Goal: Obtain resource: Download file/media

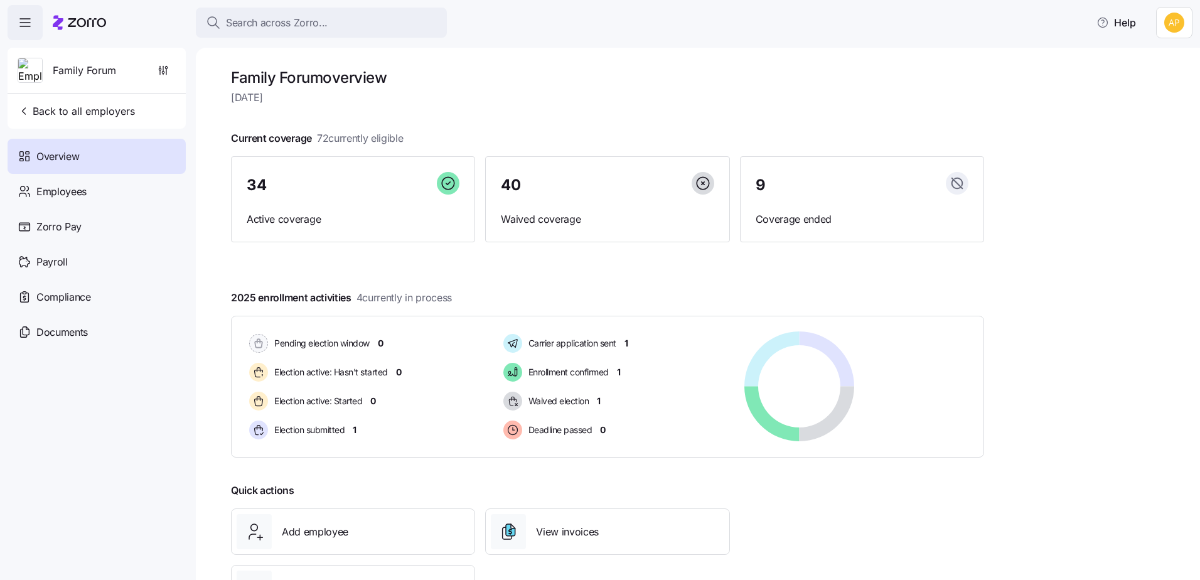
click at [28, 25] on icon "button" at bounding box center [25, 22] width 15 height 15
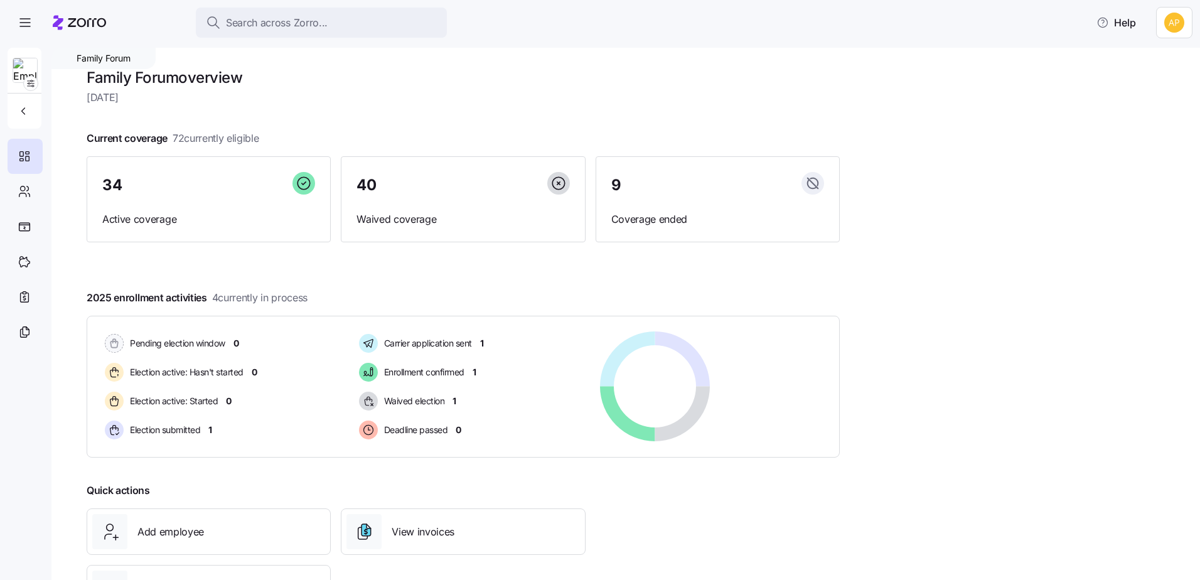
click at [85, 18] on icon at bounding box center [79, 22] width 53 height 15
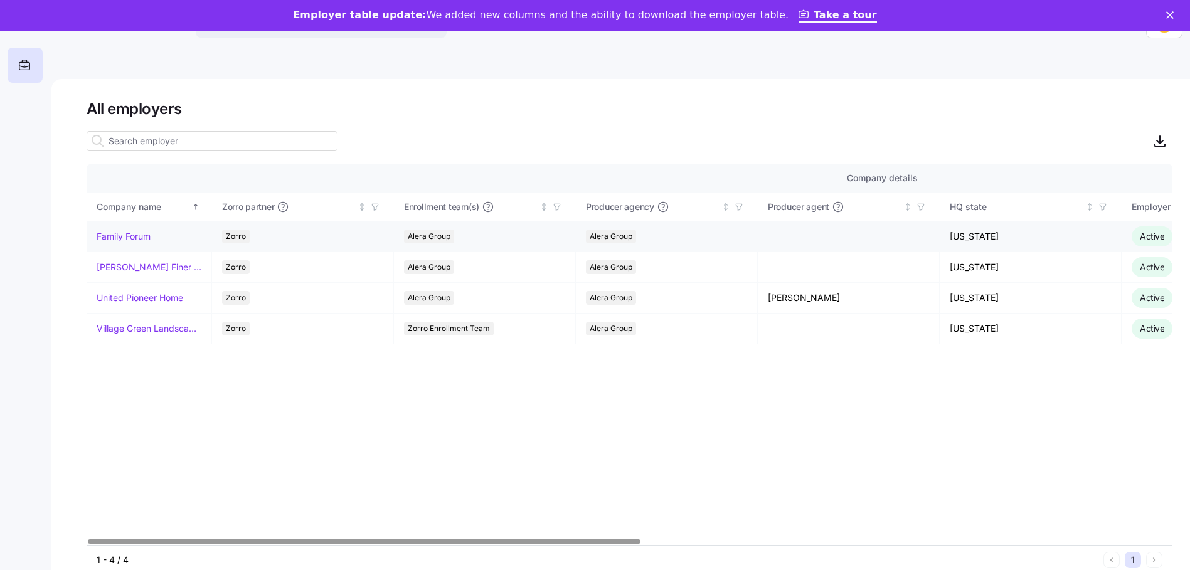
click at [137, 206] on div "Company name" at bounding box center [143, 207] width 93 height 14
click at [145, 203] on div "Company name" at bounding box center [143, 207] width 93 height 14
click at [139, 237] on link "Family Forum" at bounding box center [124, 236] width 54 height 13
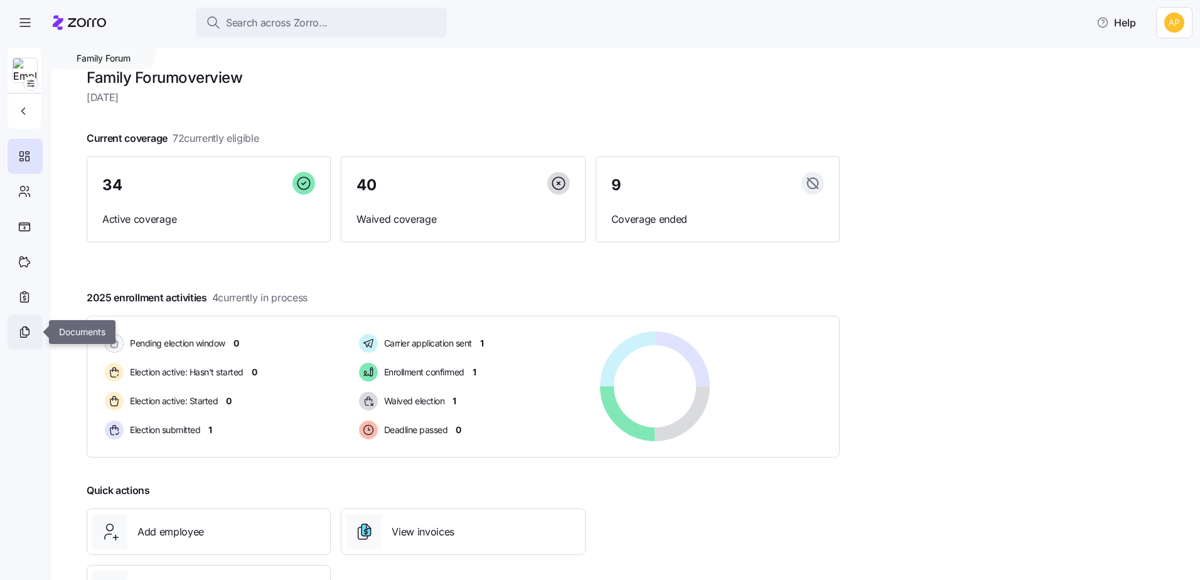
click at [18, 329] on icon at bounding box center [25, 331] width 14 height 15
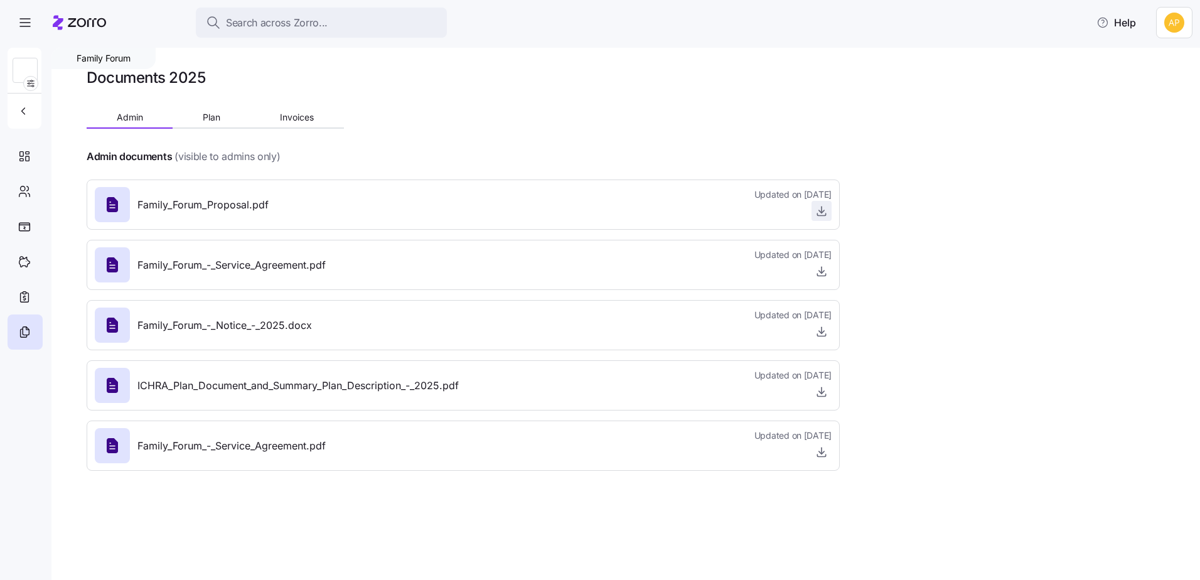
click at [823, 215] on icon "button" at bounding box center [821, 211] width 13 height 13
click at [818, 267] on icon "button" at bounding box center [821, 271] width 13 height 13
click at [819, 210] on icon "button" at bounding box center [821, 211] width 13 height 13
click at [1029, 270] on div "Family Forum Documents 2025 Admin Plan Invoices Admin documents (visible to adm…" at bounding box center [625, 314] width 1148 height 532
click at [821, 209] on icon "button" at bounding box center [821, 209] width 0 height 6
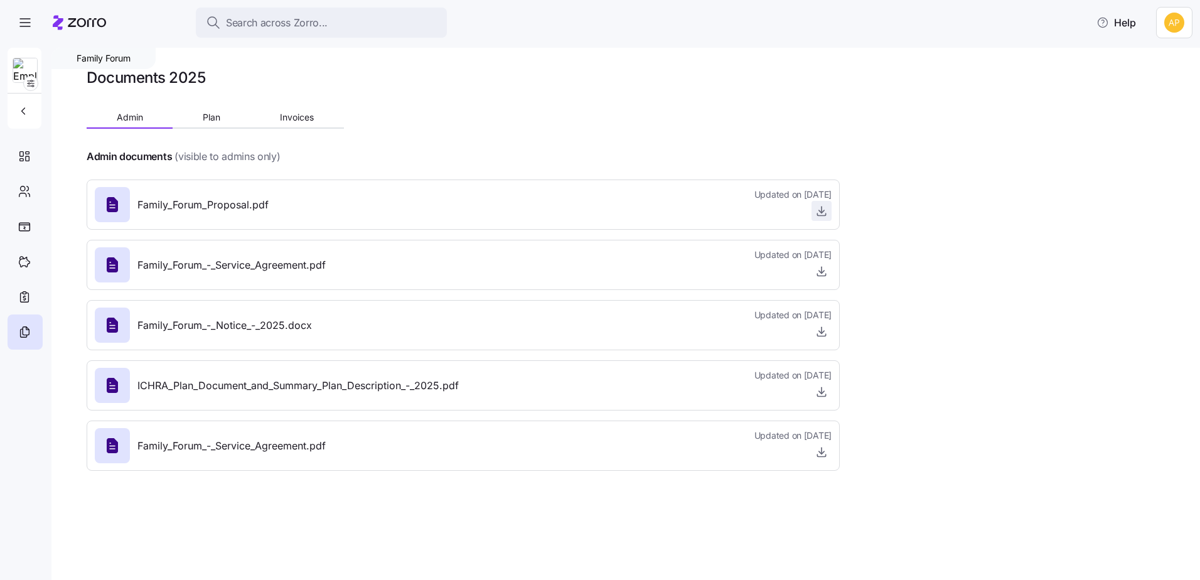
click at [823, 215] on icon "button" at bounding box center [821, 211] width 13 height 13
click at [68, 21] on icon at bounding box center [79, 22] width 53 height 15
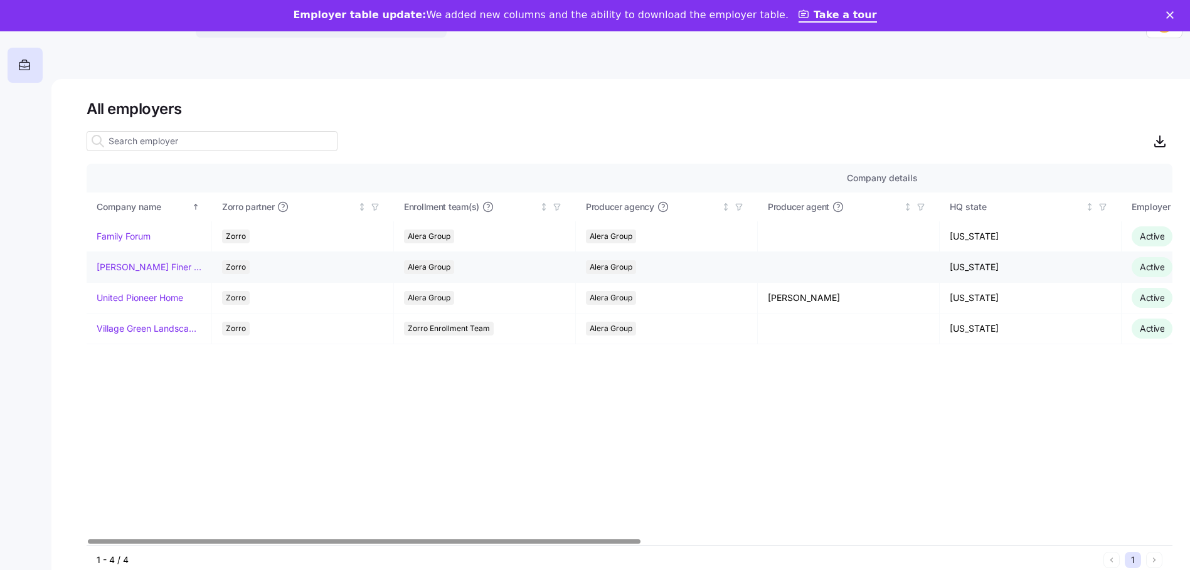
click at [152, 267] on link "[PERSON_NAME] Finer Meats" at bounding box center [149, 267] width 105 height 13
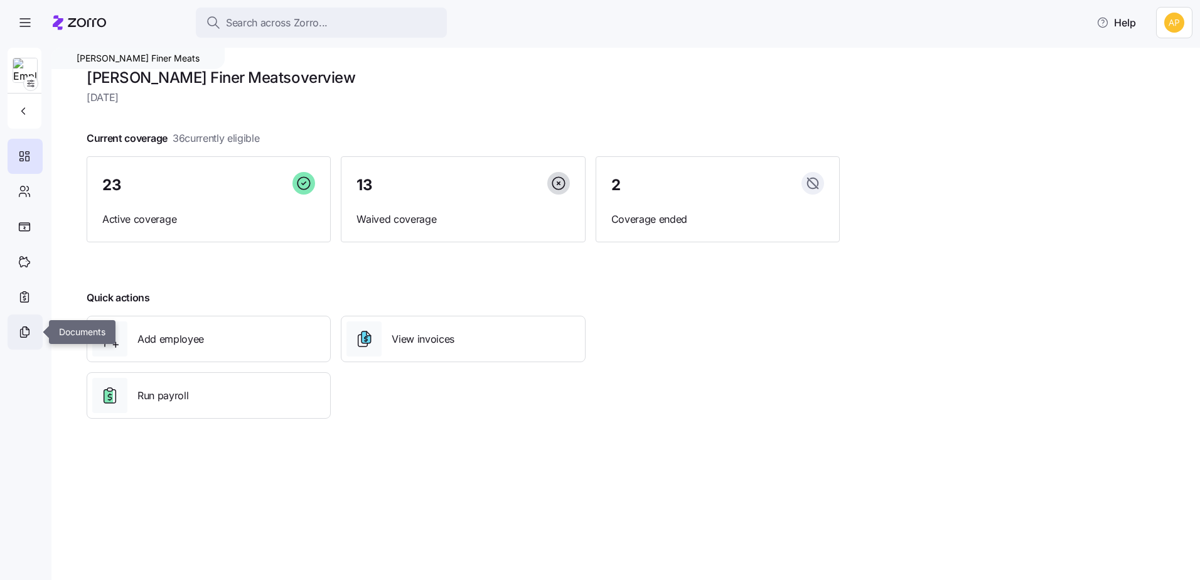
click at [22, 330] on icon at bounding box center [25, 331] width 14 height 15
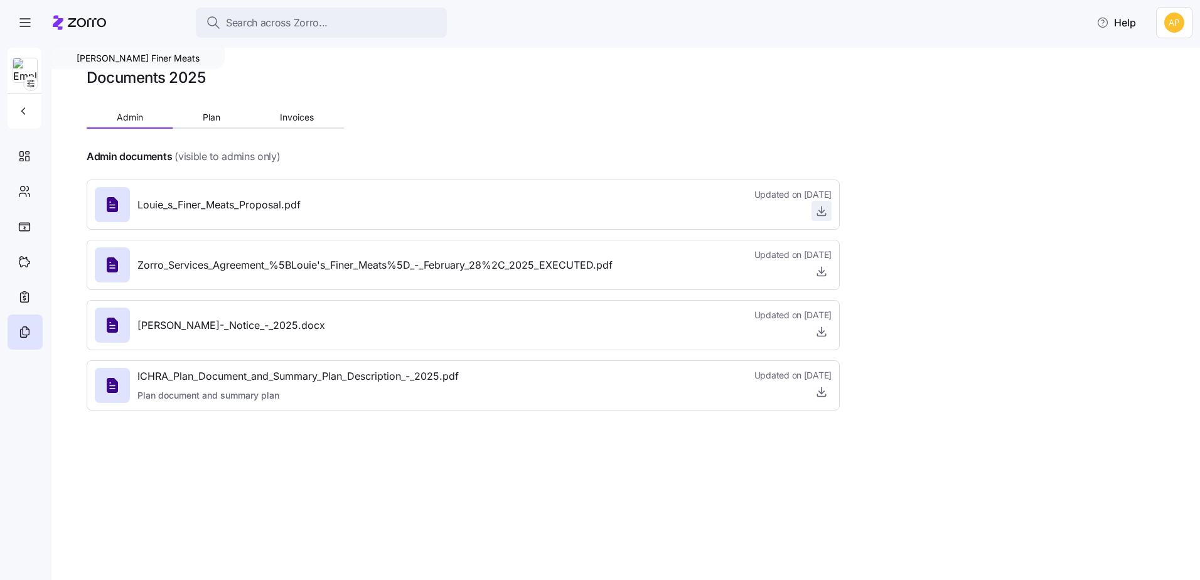
click at [827, 216] on icon "button" at bounding box center [821, 211] width 13 height 13
click at [67, 22] on icon at bounding box center [79, 22] width 53 height 15
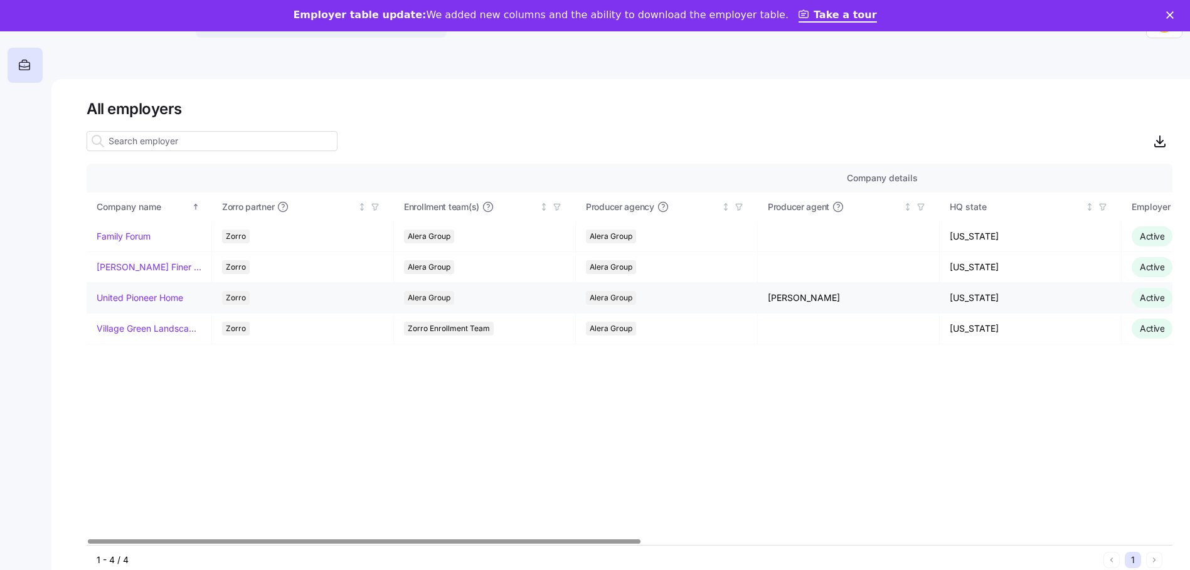
click at [183, 299] on link "United Pioneer Home" at bounding box center [140, 298] width 87 height 13
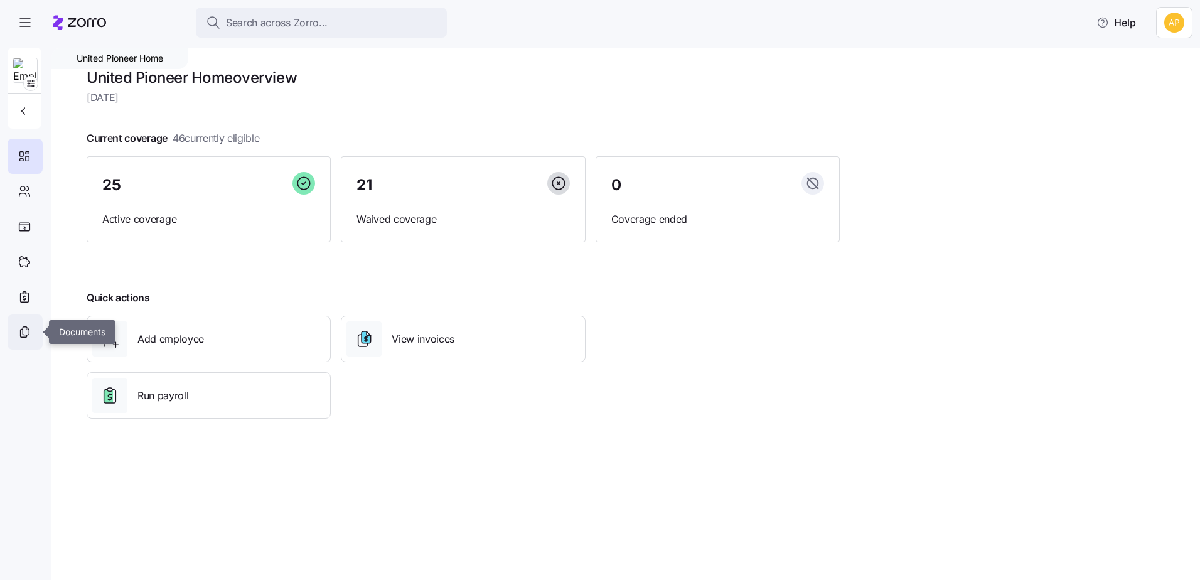
click at [29, 330] on icon at bounding box center [26, 331] width 6 height 8
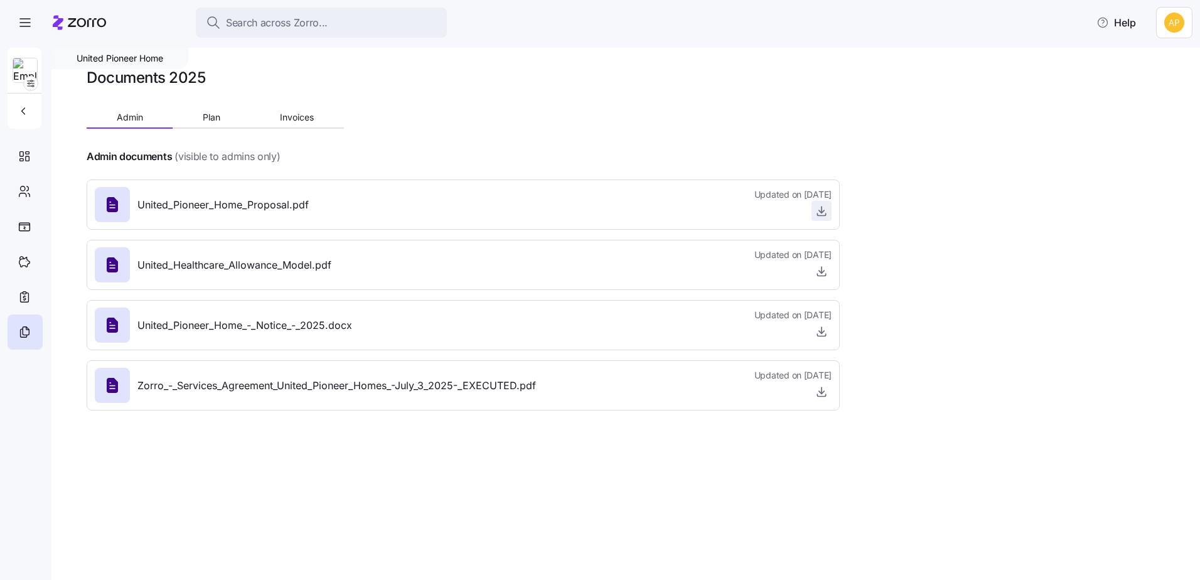
click at [819, 215] on icon "button" at bounding box center [821, 214] width 8 height 2
click at [77, 21] on icon at bounding box center [79, 22] width 53 height 15
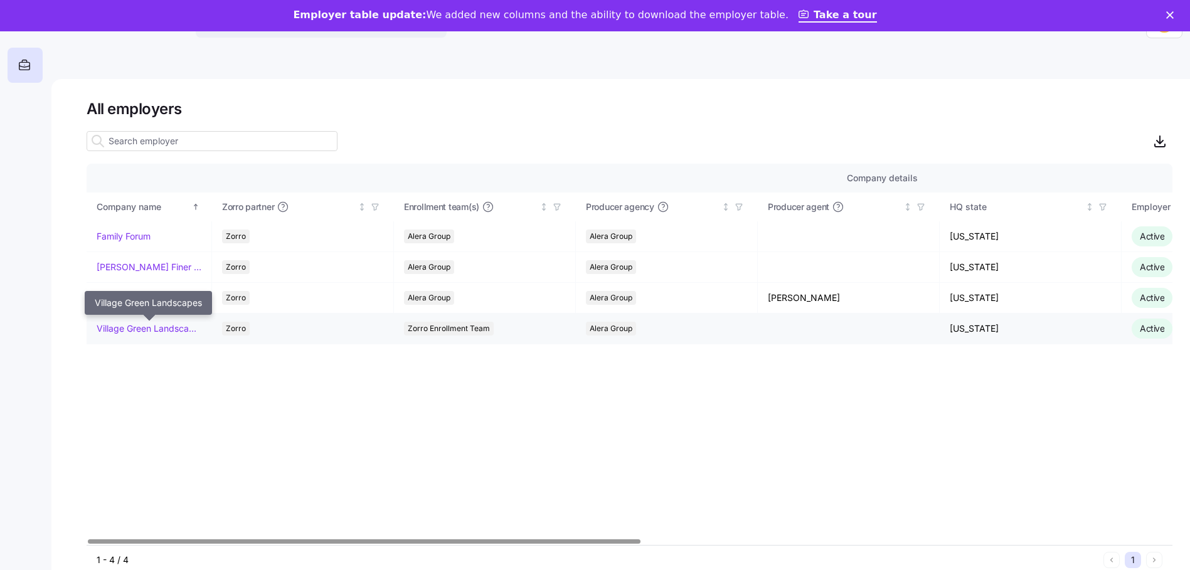
click at [169, 328] on link "Village Green Landscapes" at bounding box center [149, 329] width 105 height 13
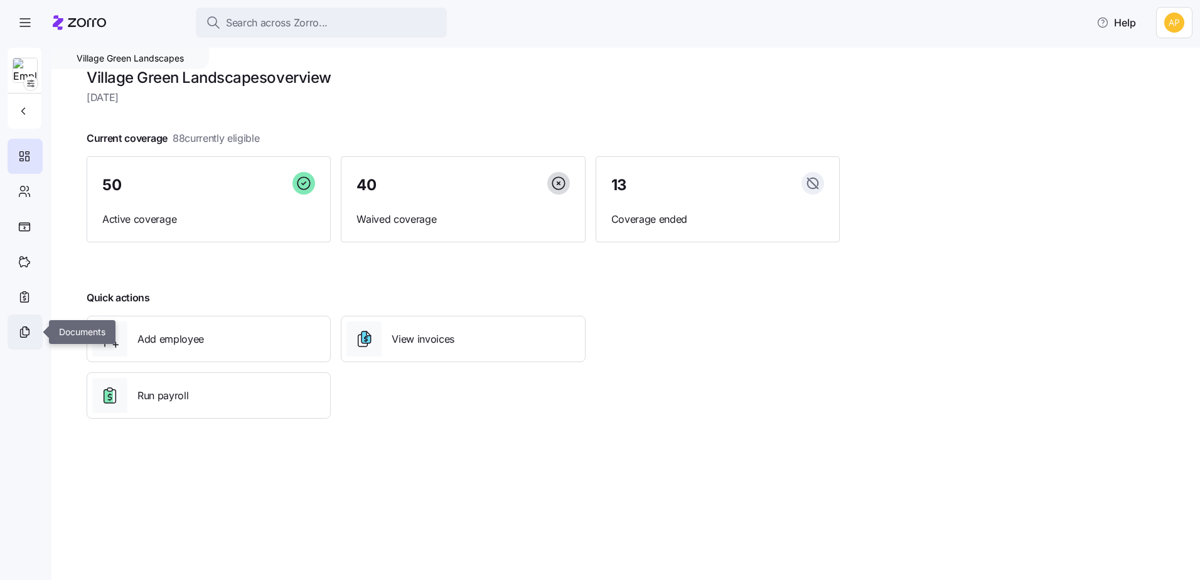
click at [28, 330] on icon at bounding box center [27, 328] width 3 height 3
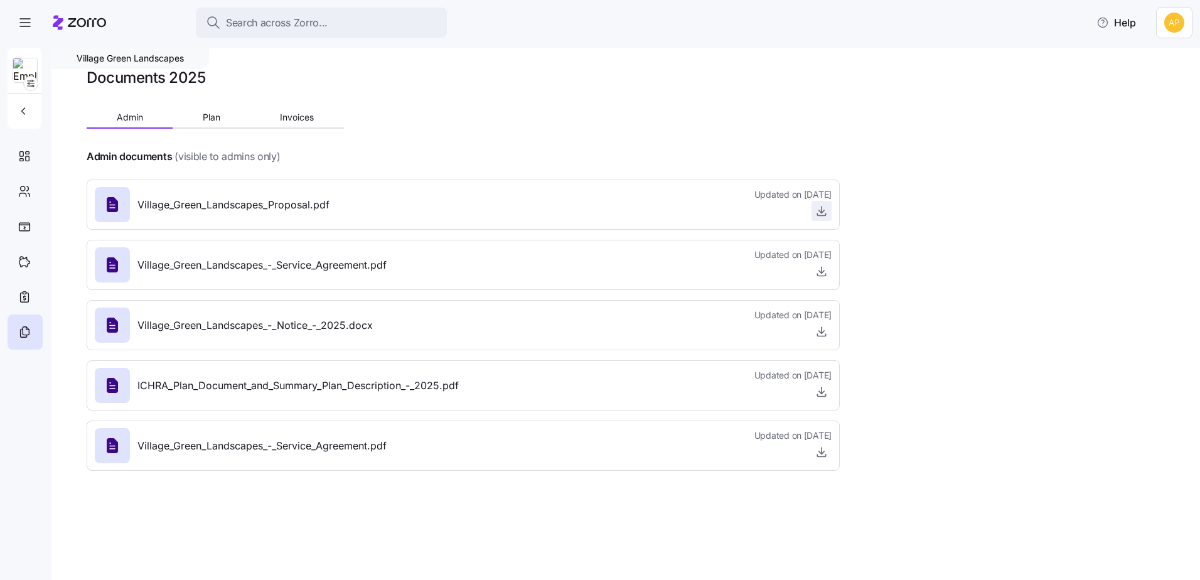
click at [818, 214] on icon "button" at bounding box center [821, 211] width 13 height 13
